Goal: Information Seeking & Learning: Check status

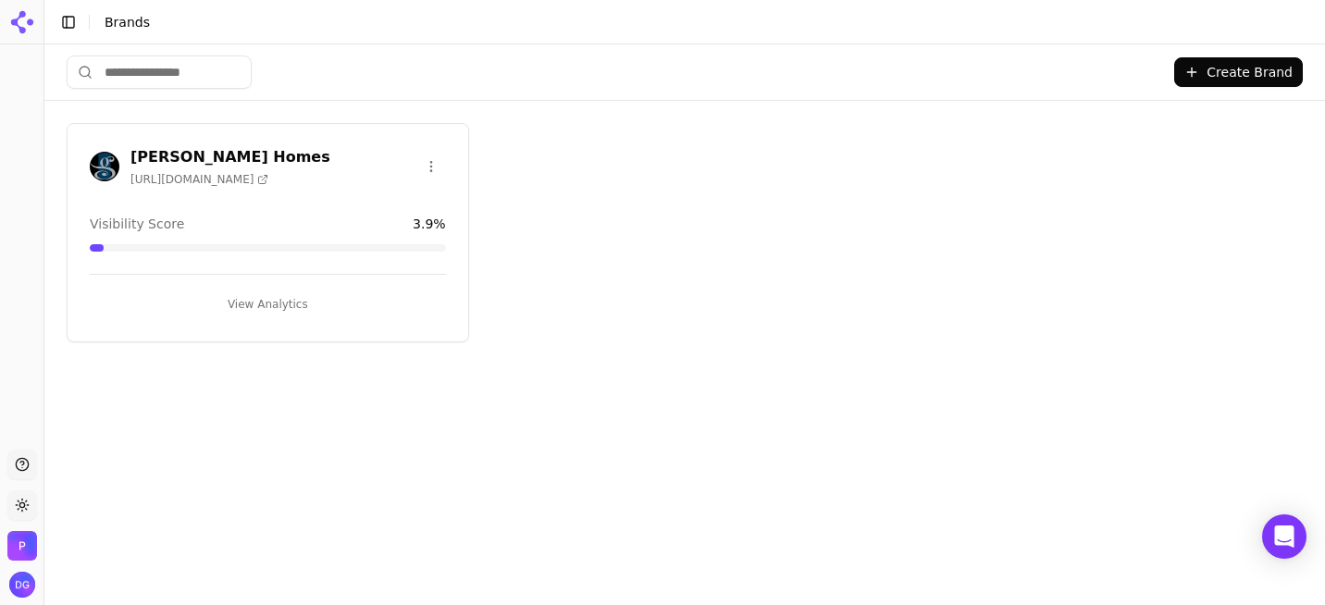
click at [181, 172] on span "[URL][DOMAIN_NAME]" at bounding box center [199, 179] width 138 height 15
click at [266, 299] on button "View Analytics" at bounding box center [268, 305] width 356 height 30
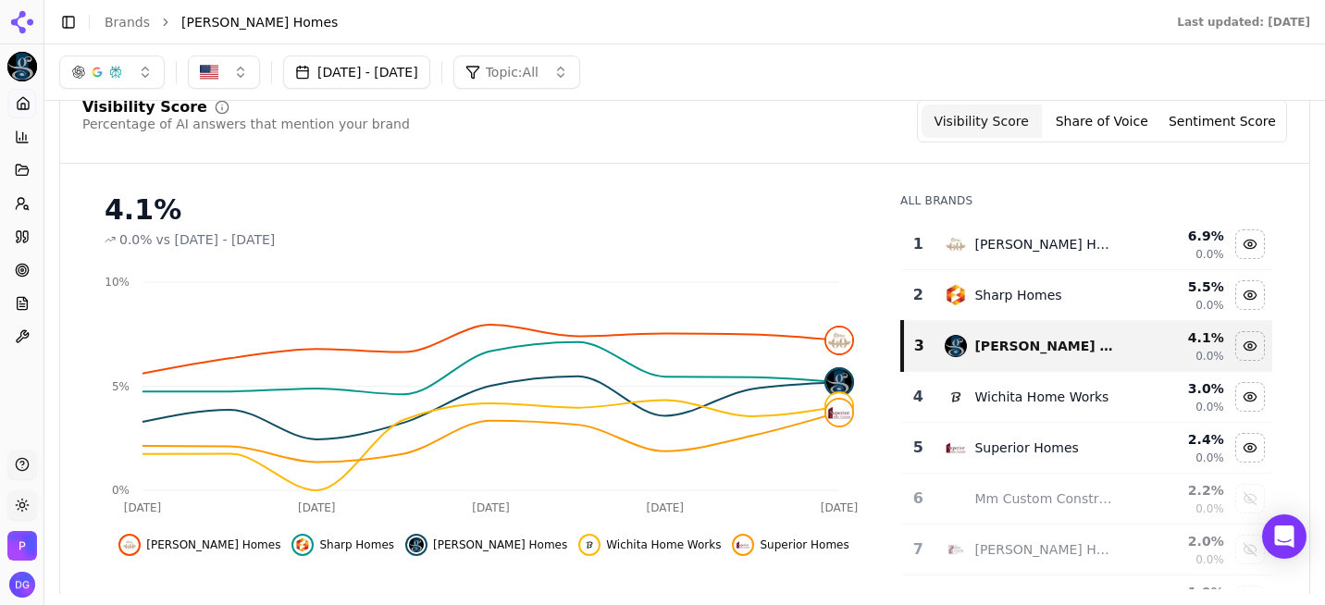
scroll to position [141, 0]
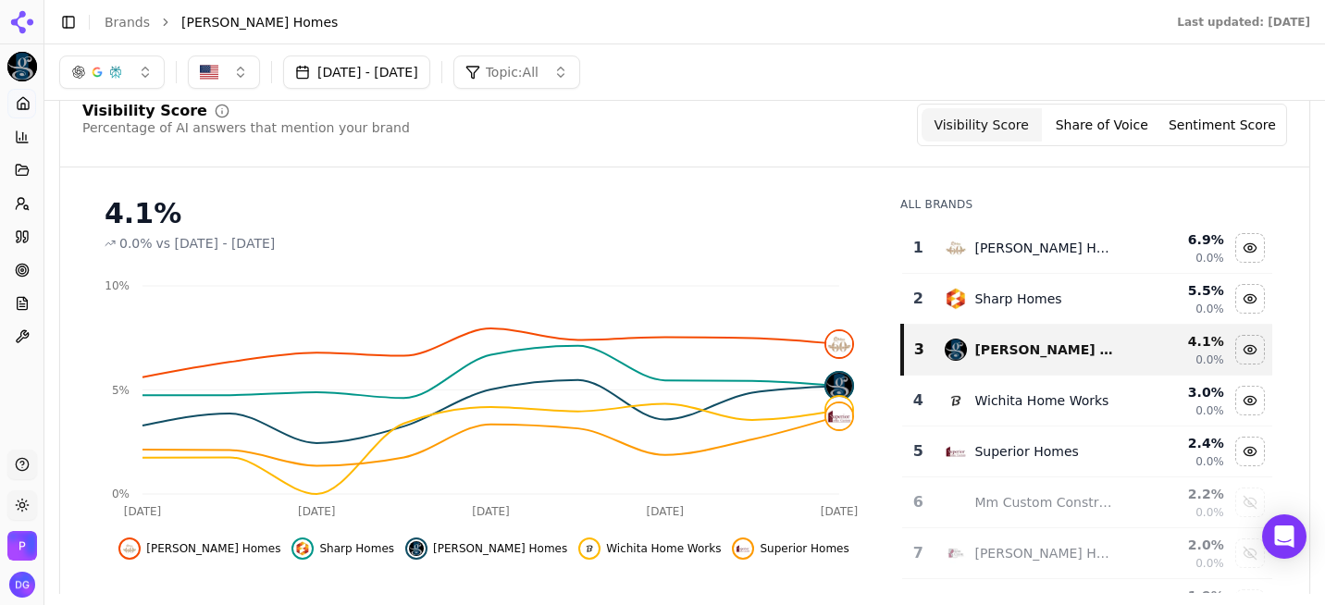
click at [1101, 127] on button "Share of Voice" at bounding box center [1102, 124] width 120 height 33
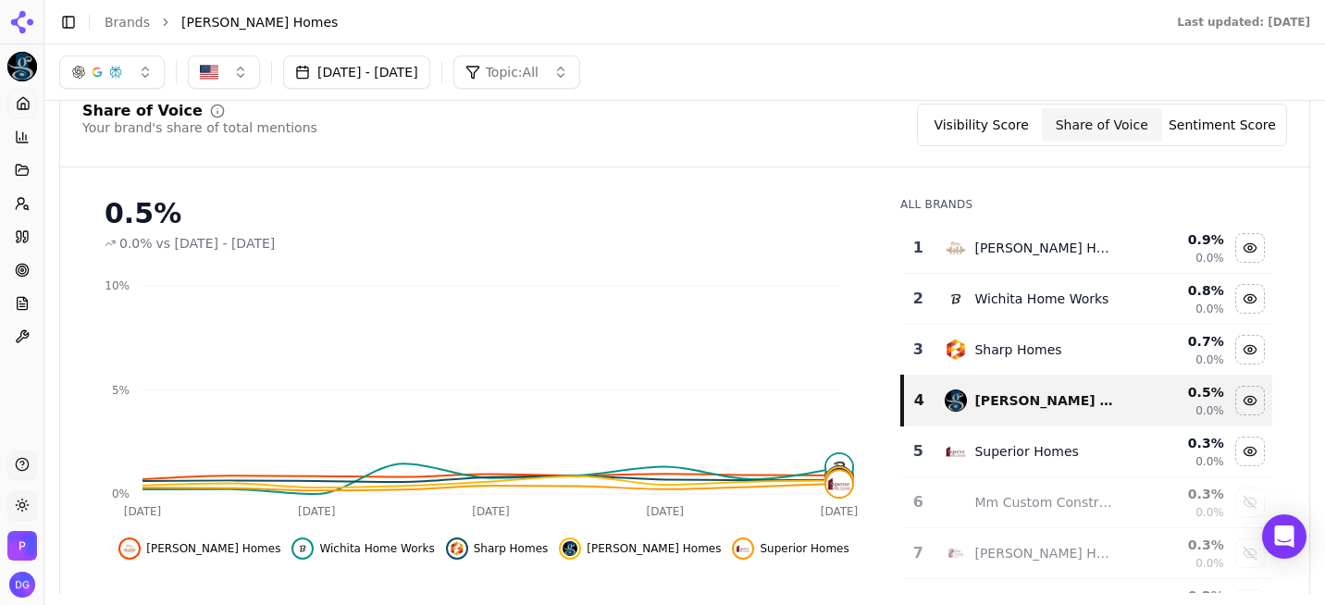
click at [1206, 120] on button "Sentiment Score" at bounding box center [1222, 124] width 120 height 33
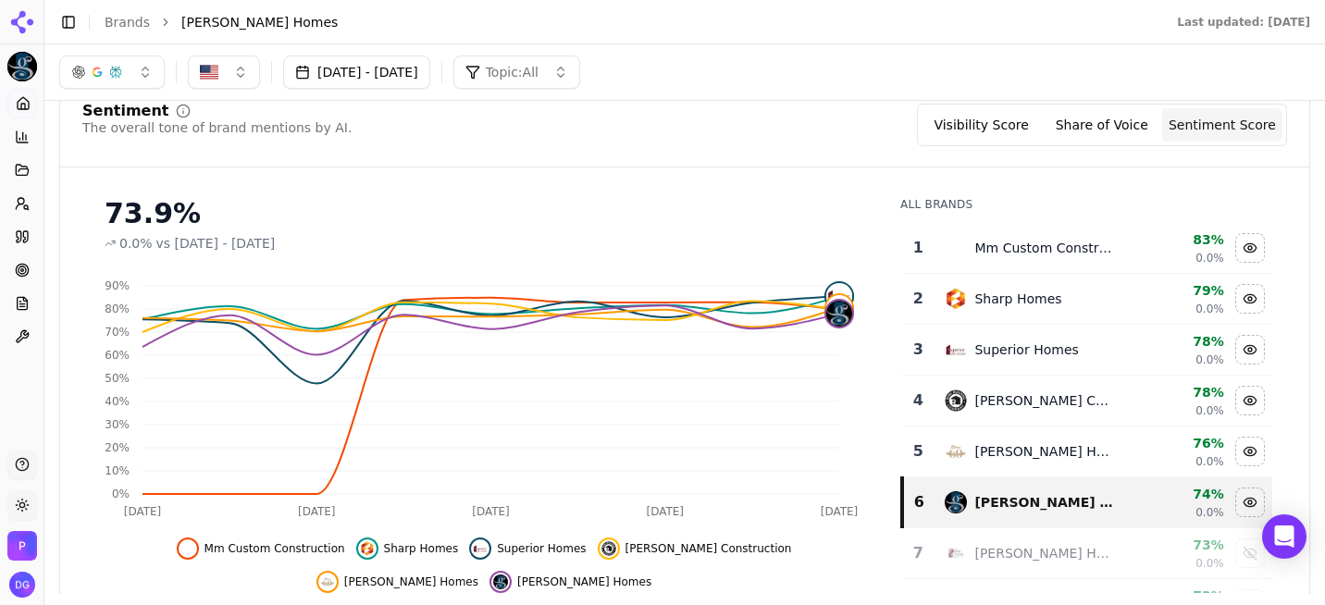
click at [1008, 128] on button "Visibility Score" at bounding box center [982, 124] width 120 height 33
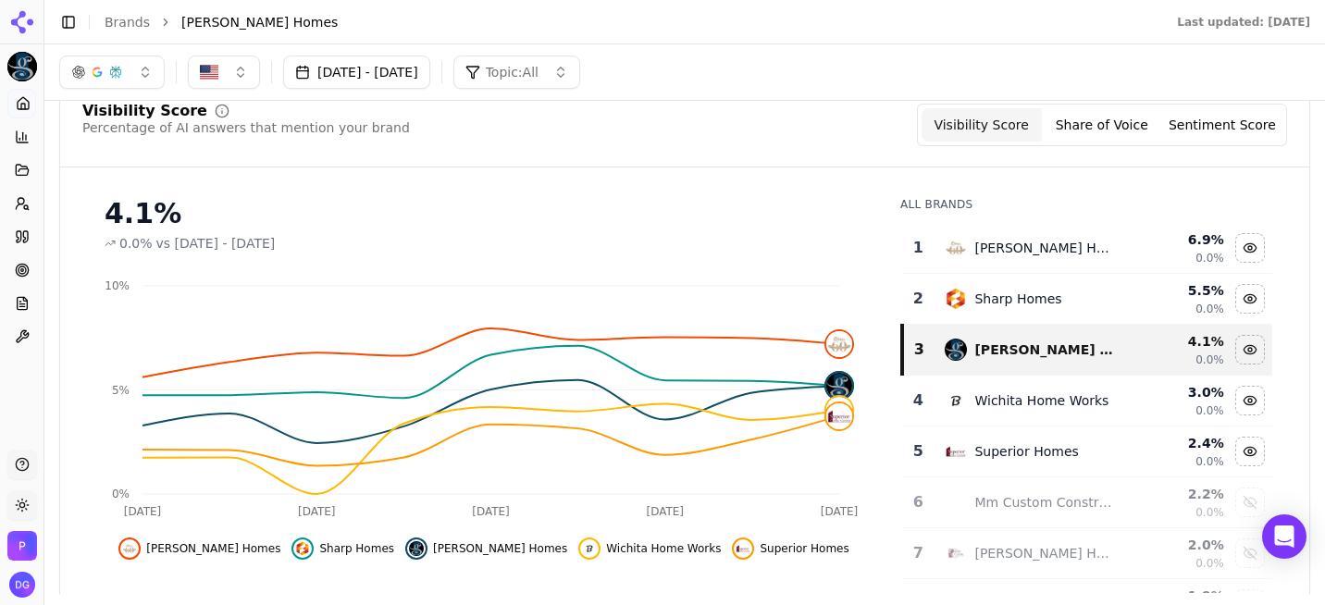
click at [1215, 118] on button "Sentiment Score" at bounding box center [1222, 124] width 120 height 33
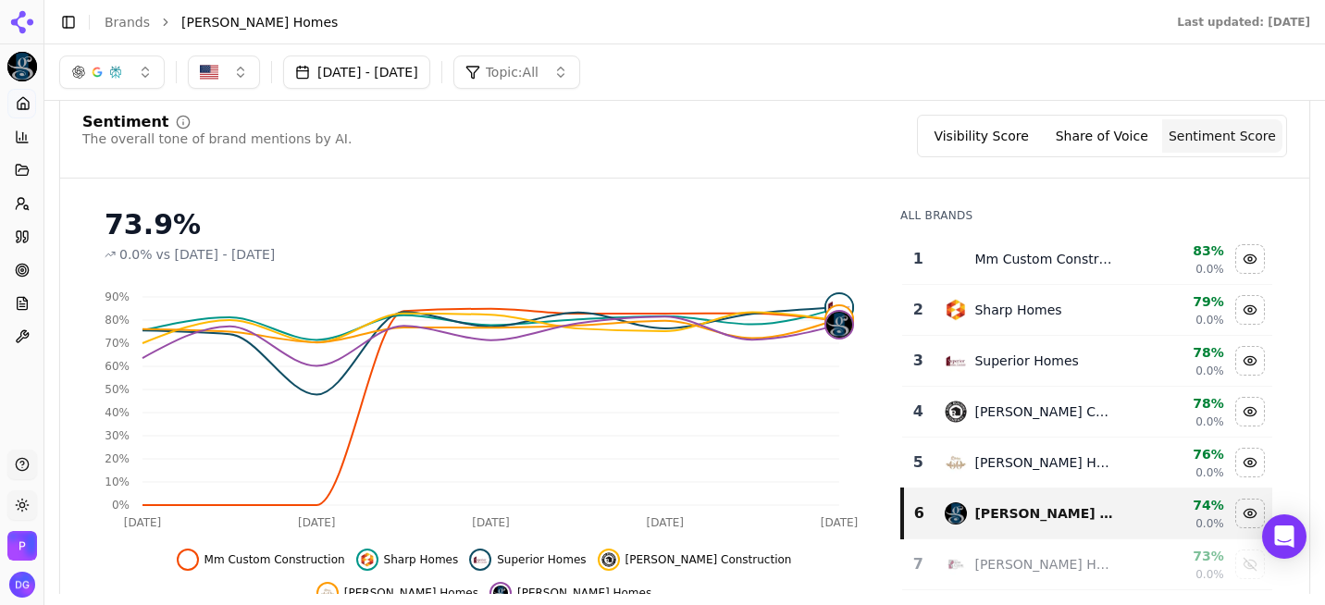
scroll to position [0, 0]
